Goal: Download file/media

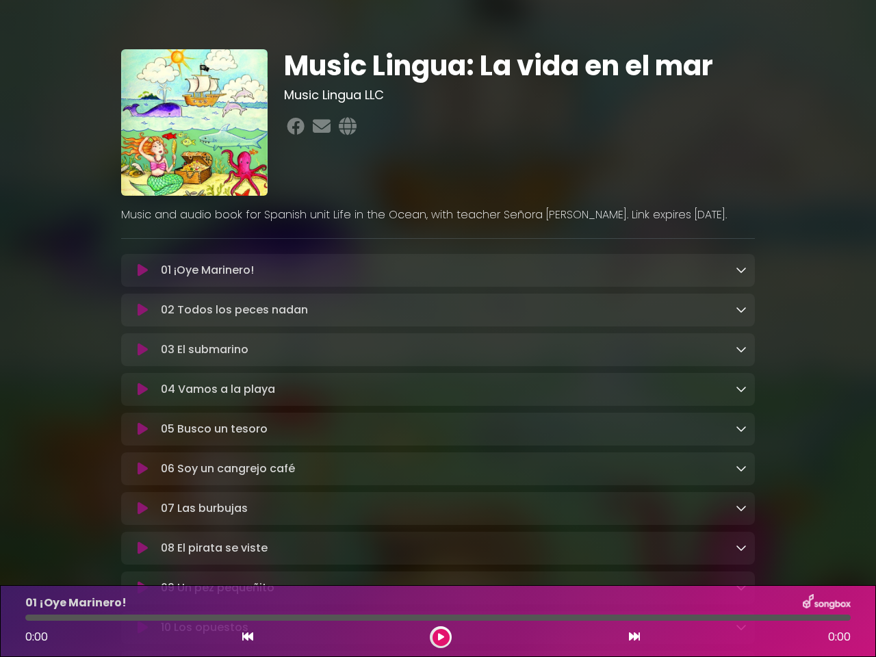
click at [142, 271] on icon at bounding box center [143, 271] width 10 height 14
click at [741, 270] on icon at bounding box center [741, 269] width 11 height 11
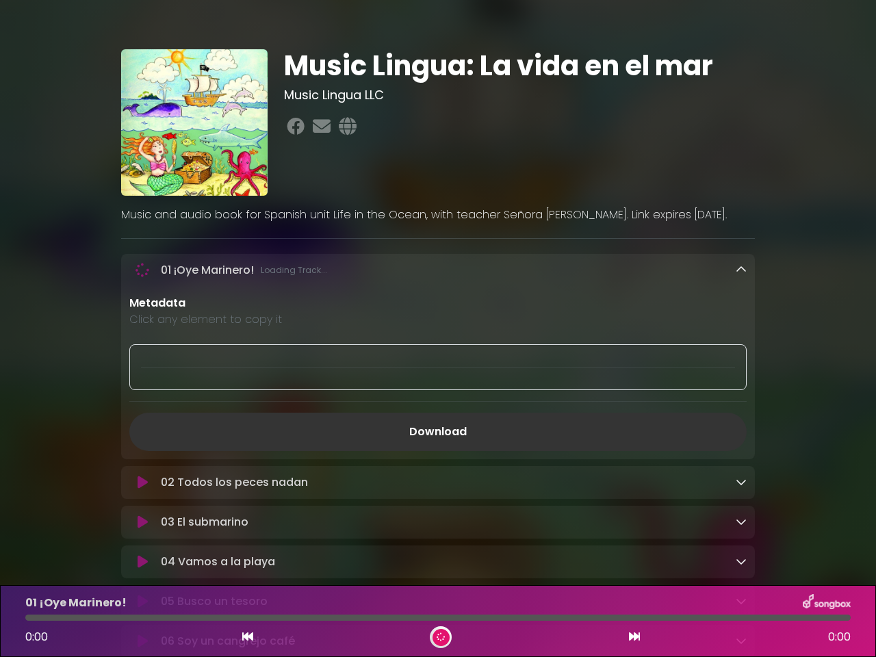
click at [142, 466] on div "02 Todos los peces nadan Loading Track..." at bounding box center [438, 482] width 634 height 33
click at [741, 311] on p "Metadata" at bounding box center [437, 303] width 617 height 16
click at [142, 352] on div at bounding box center [437, 367] width 617 height 46
click at [741, 351] on div at bounding box center [437, 367] width 617 height 46
click at [142, 392] on div "Metadata Click any element to copy it Download" at bounding box center [438, 373] width 634 height 156
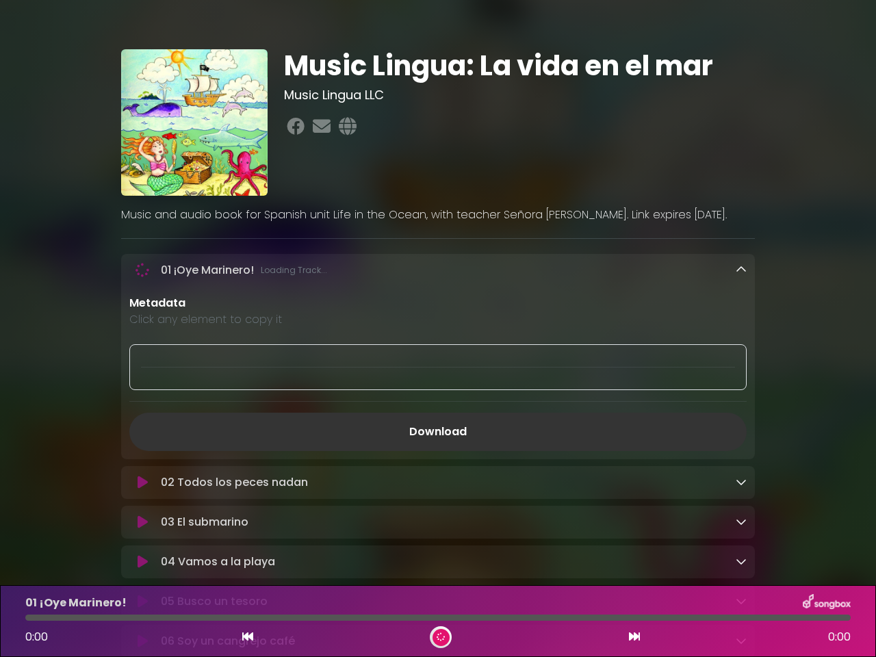
click at [741, 392] on div "Metadata Click any element to copy it Download" at bounding box center [438, 373] width 634 height 156
click at [142, 433] on link "Download" at bounding box center [437, 432] width 617 height 38
click at [741, 432] on link "Download" at bounding box center [437, 432] width 617 height 38
